Goal: Register for event/course

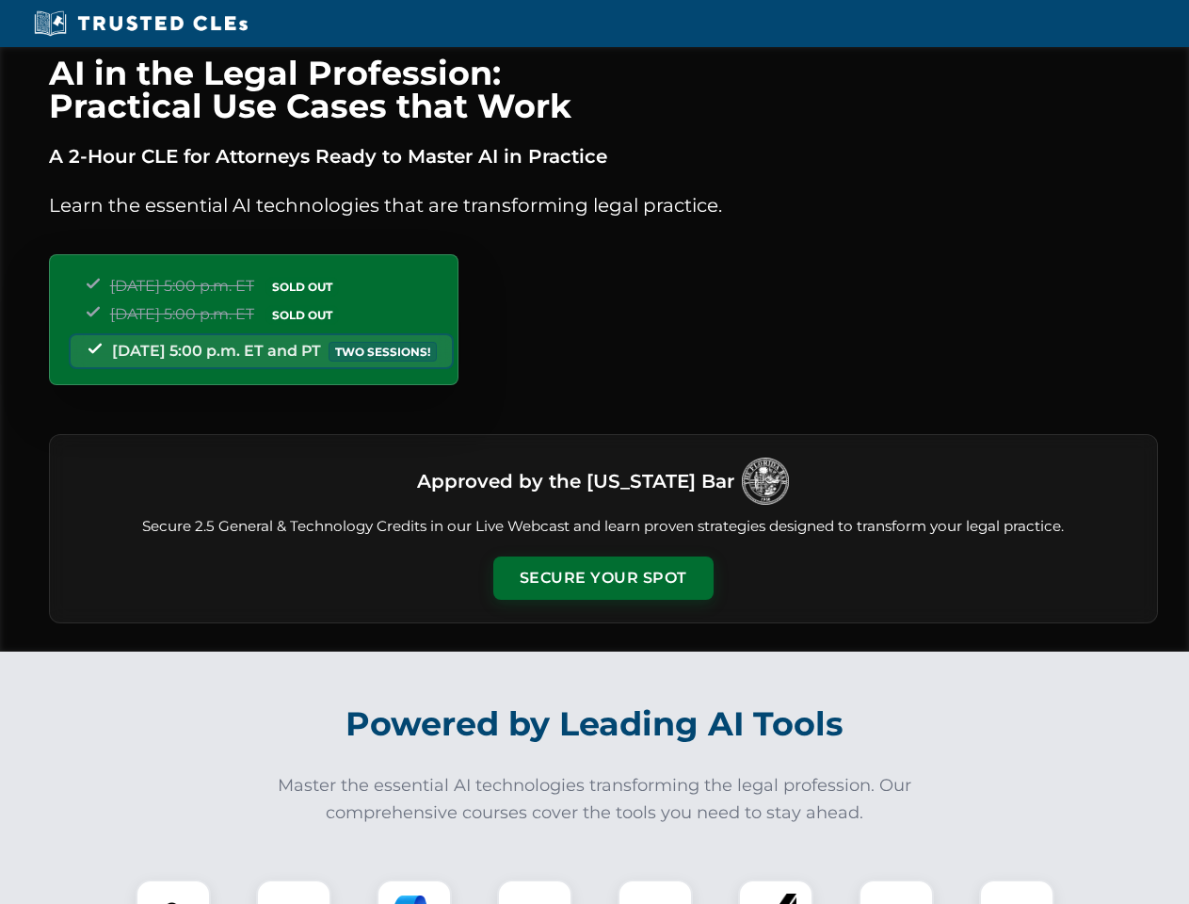
click at [602, 578] on button "Secure Your Spot" at bounding box center [603, 577] width 220 height 43
click at [173, 891] on img at bounding box center [173, 916] width 55 height 55
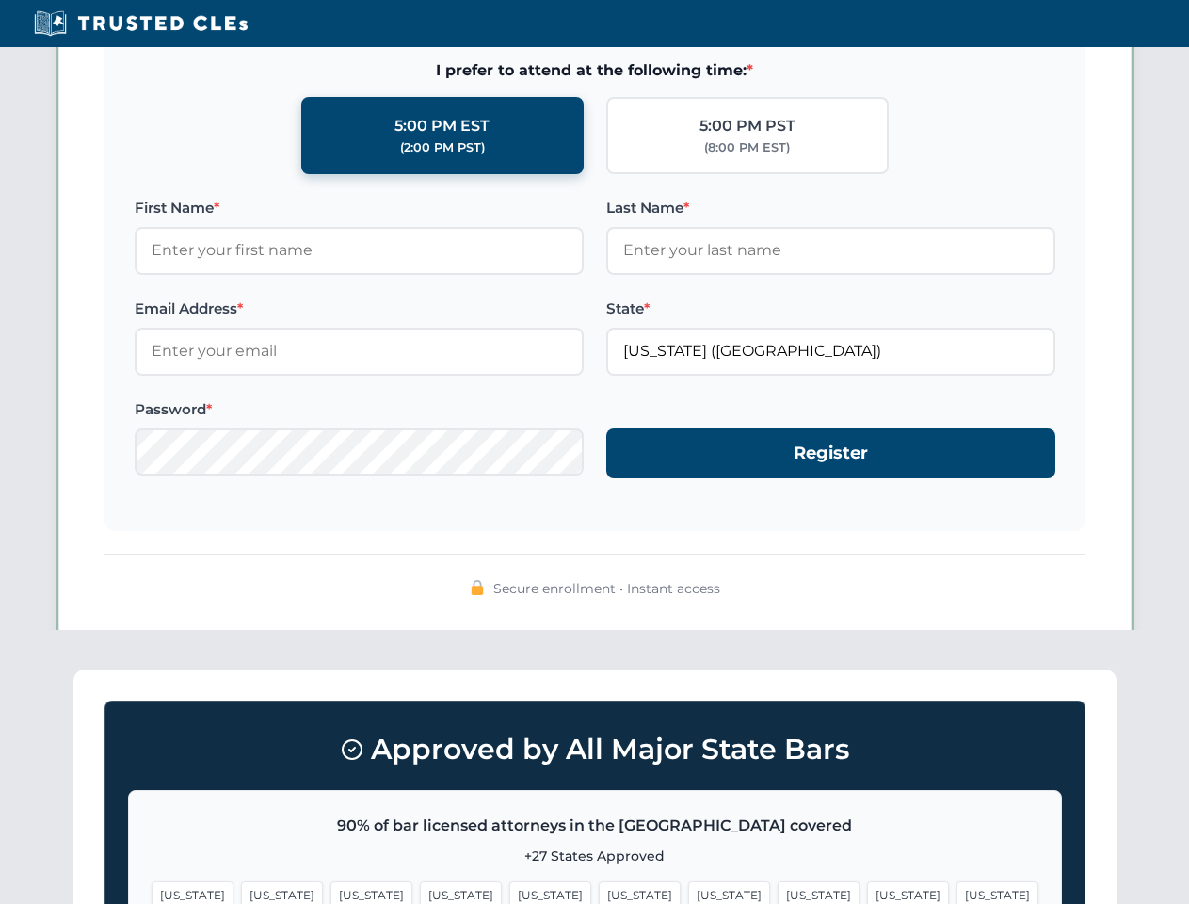
click at [867, 891] on span "[US_STATE]" at bounding box center [908, 894] width 82 height 27
